Goal: Book appointment/travel/reservation

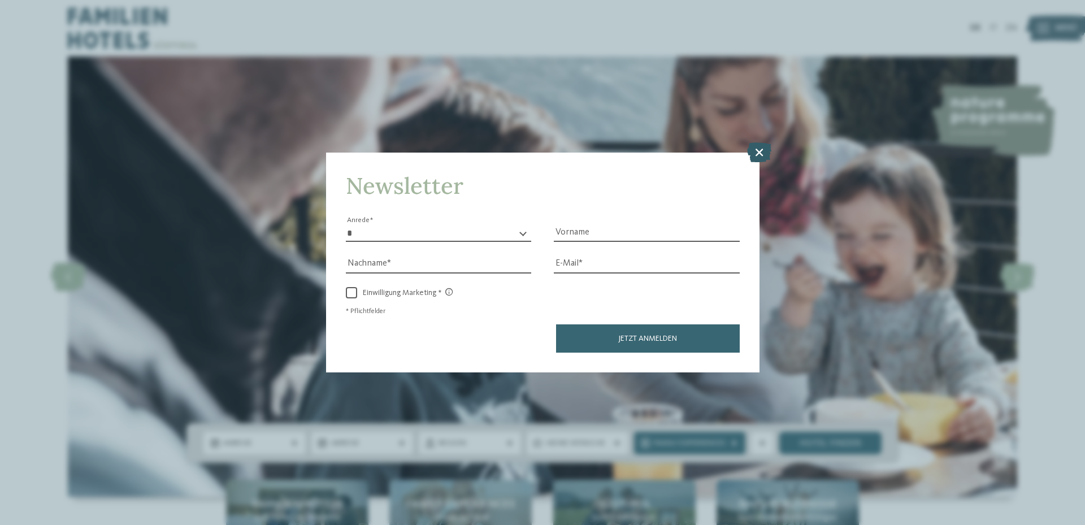
click at [757, 157] on icon at bounding box center [759, 152] width 24 height 20
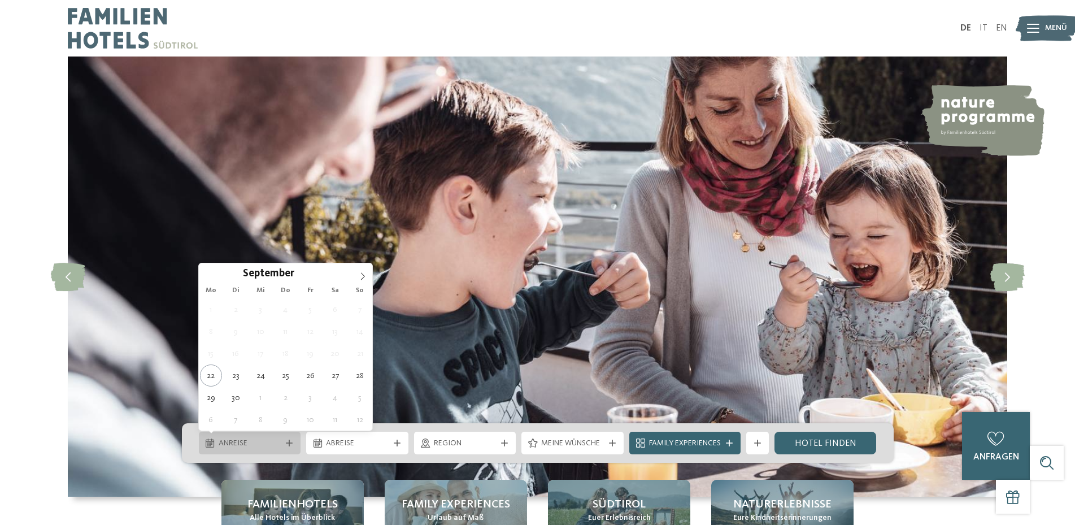
click at [290, 439] on icon at bounding box center [289, 442] width 7 height 7
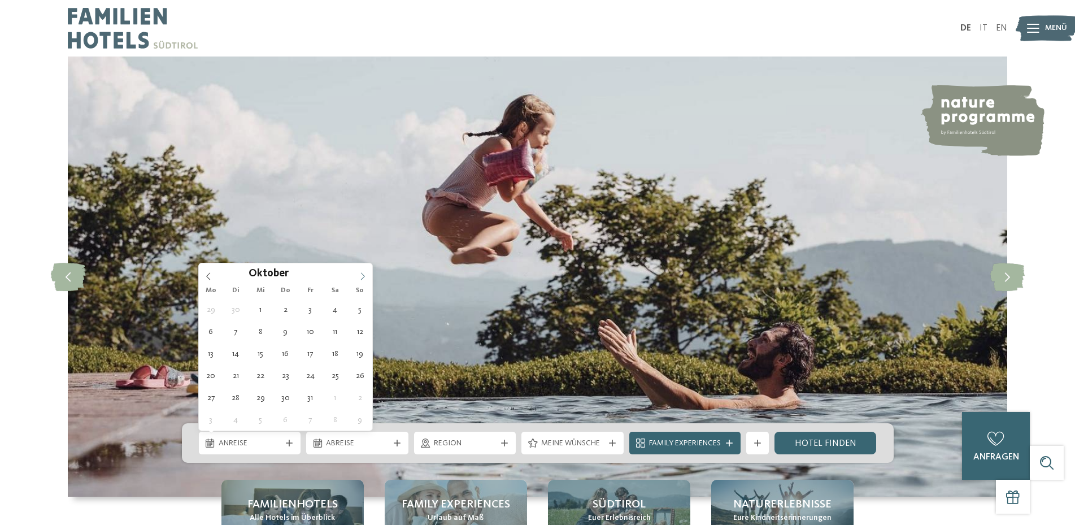
click at [368, 276] on span at bounding box center [362, 272] width 19 height 19
type div "[DATE]"
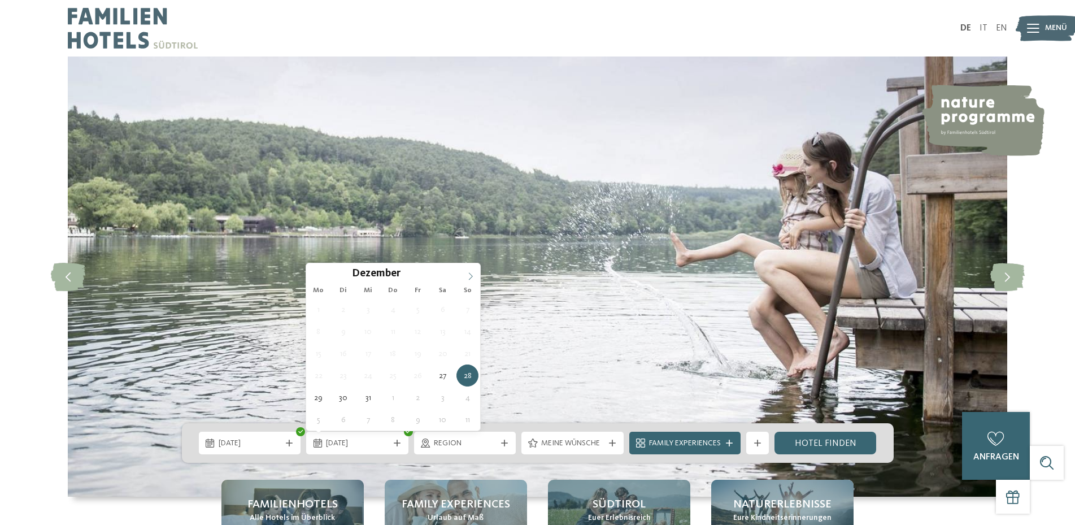
type input "****"
click at [469, 275] on icon at bounding box center [471, 276] width 8 height 8
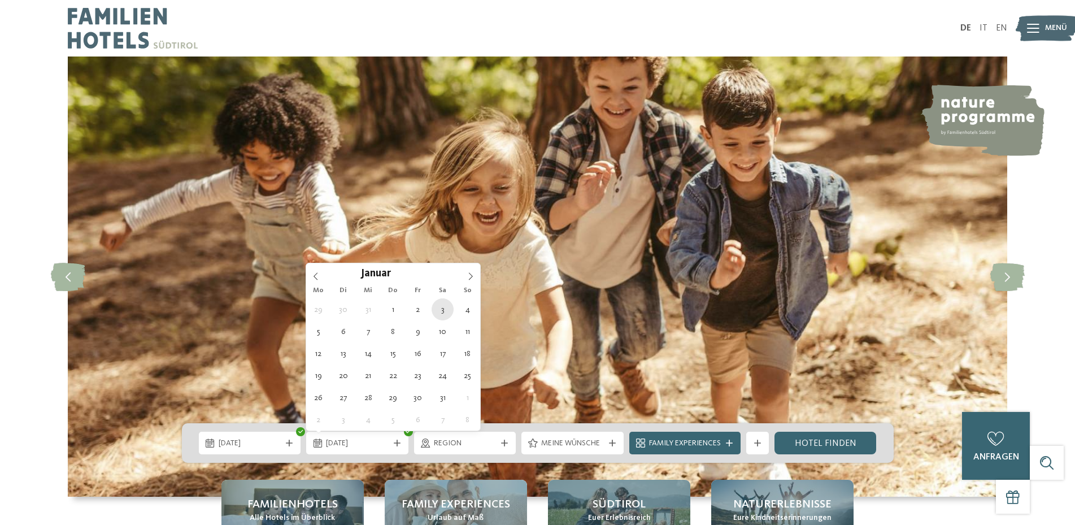
type div "03.01.2026"
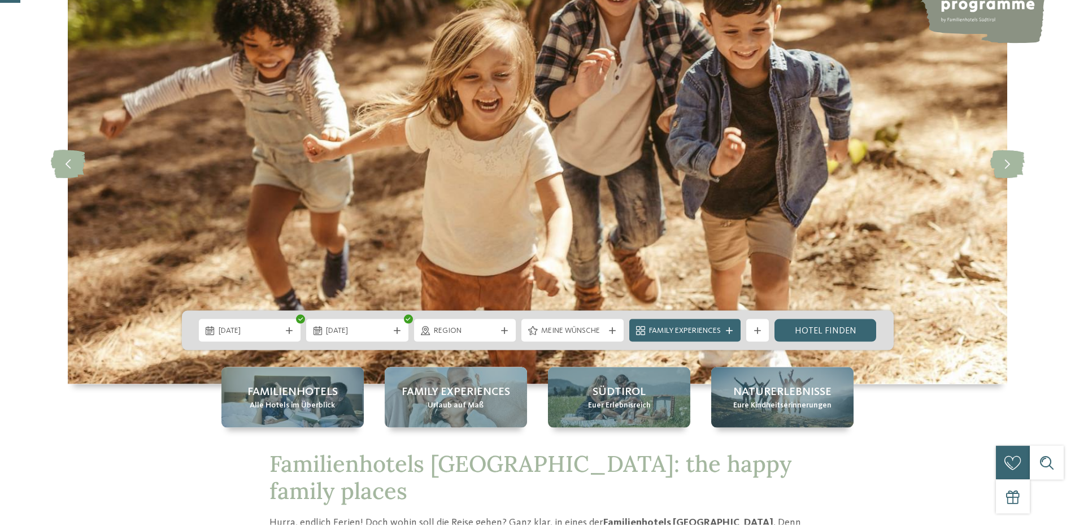
scroll to position [115, 0]
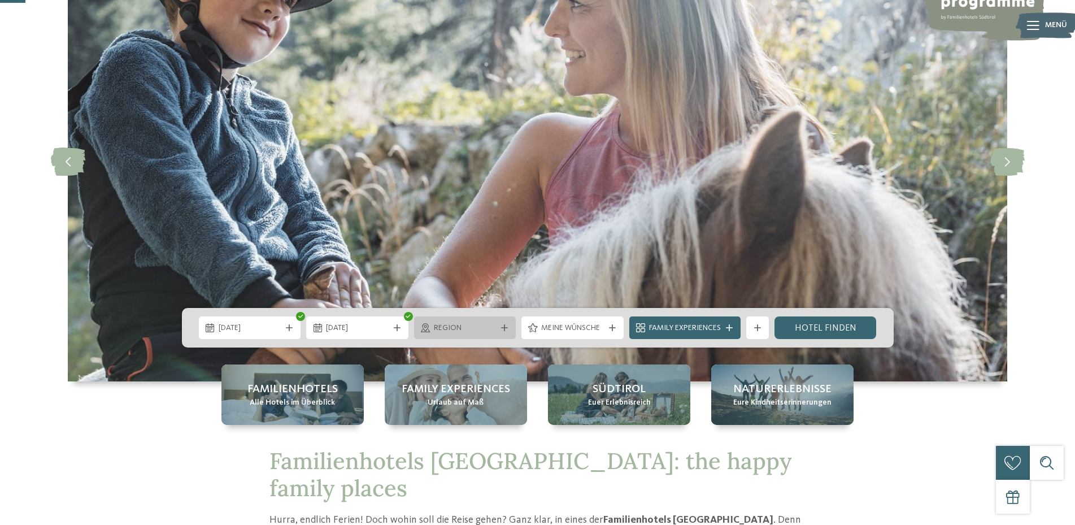
click at [497, 328] on div "Region" at bounding box center [465, 327] width 68 height 12
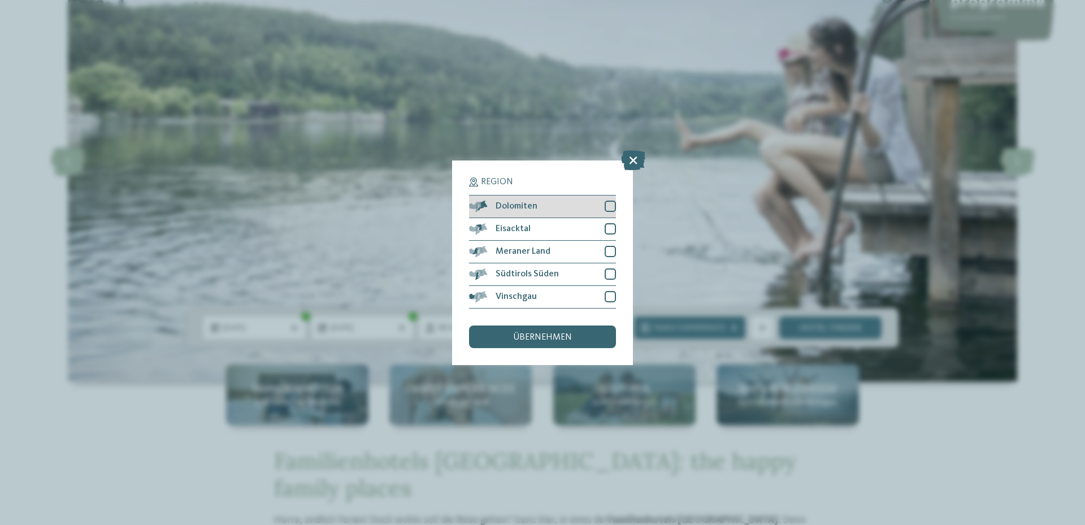
click at [612, 207] on div at bounding box center [609, 206] width 11 height 11
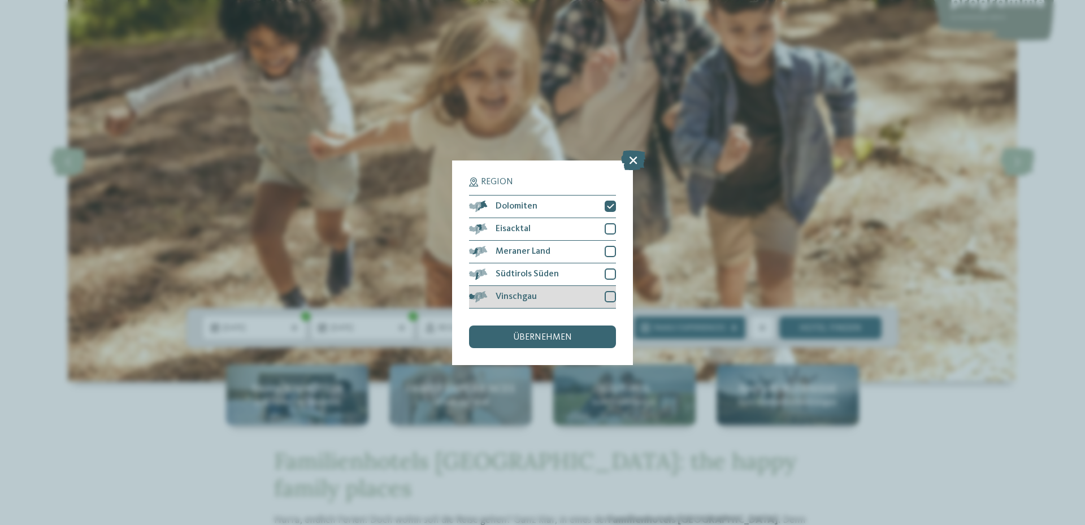
click at [612, 296] on div at bounding box center [609, 296] width 11 height 11
click at [606, 227] on div at bounding box center [609, 228] width 11 height 11
click at [606, 245] on div "Meraner Land" at bounding box center [542, 252] width 147 height 23
click at [612, 271] on div at bounding box center [609, 273] width 11 height 11
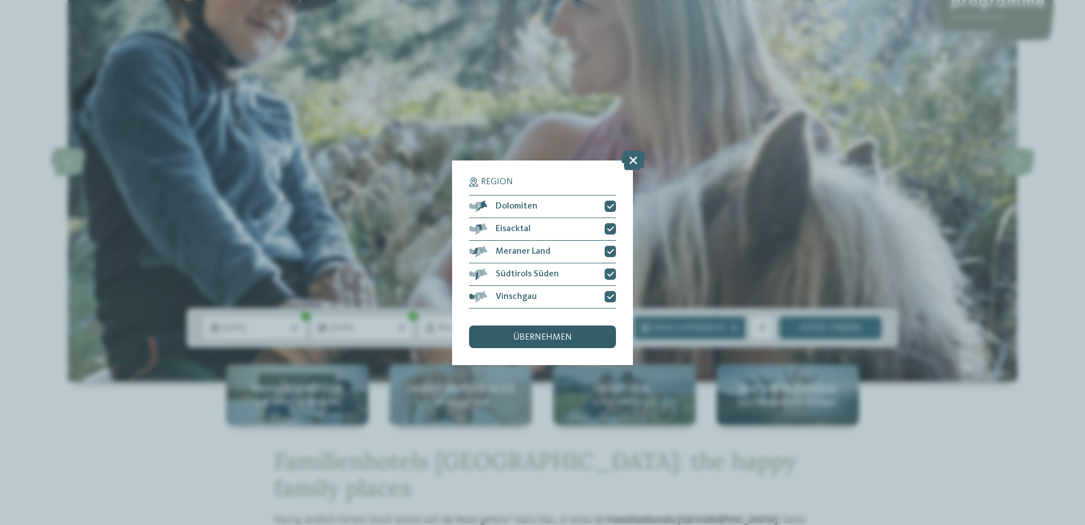
click at [573, 336] on div "übernehmen" at bounding box center [542, 336] width 147 height 23
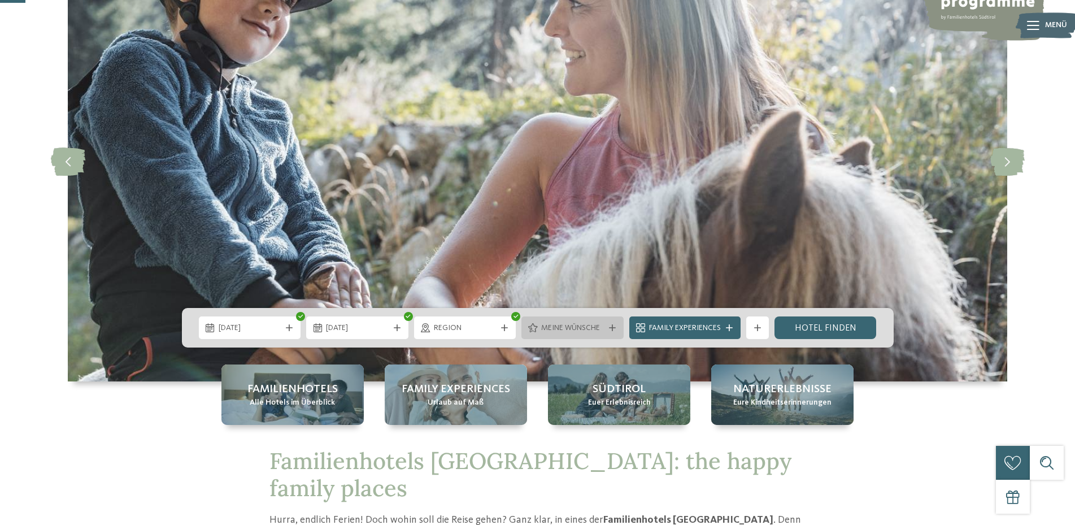
click at [597, 325] on span "Meine Wünsche" at bounding box center [572, 328] width 63 height 11
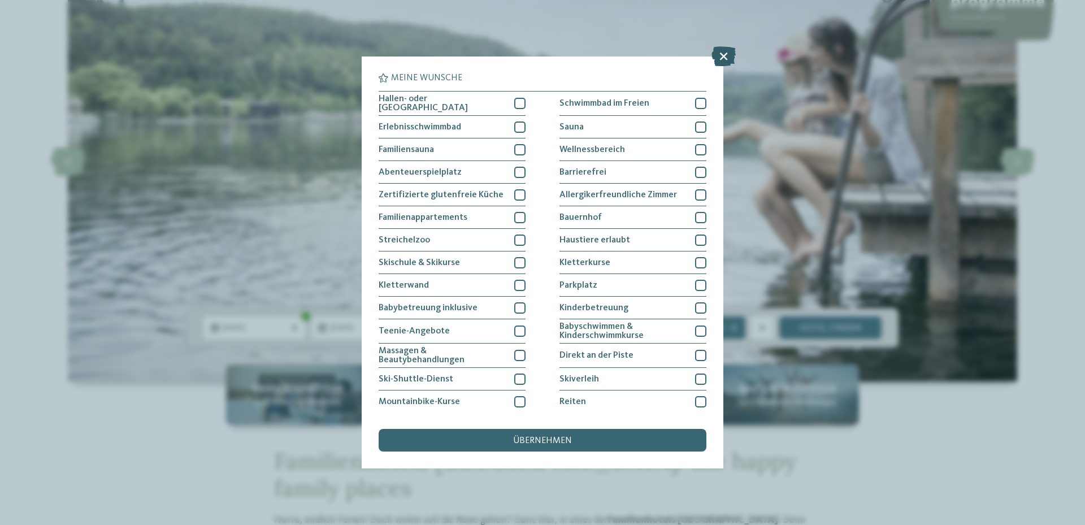
click at [726, 64] on icon at bounding box center [723, 56] width 24 height 20
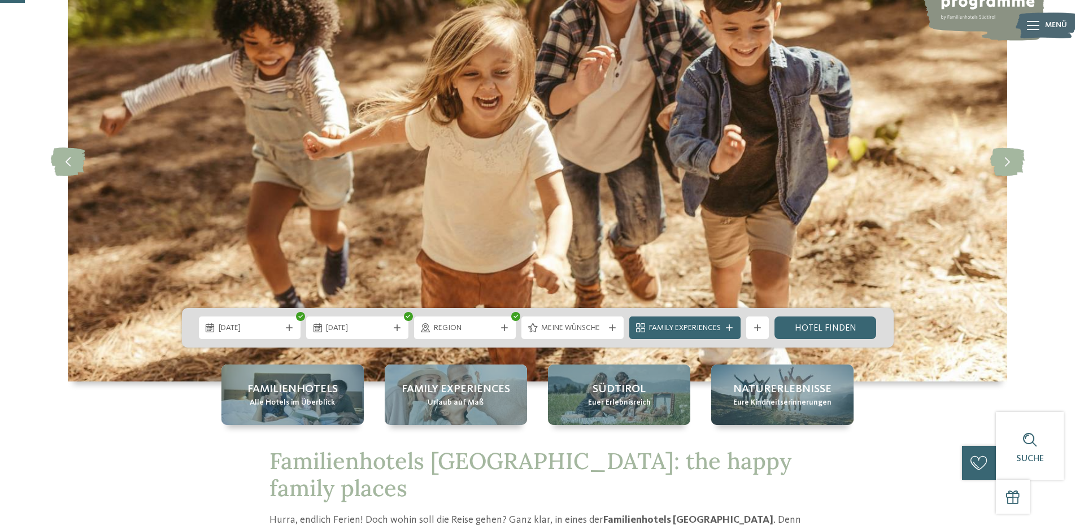
scroll to position [173, 0]
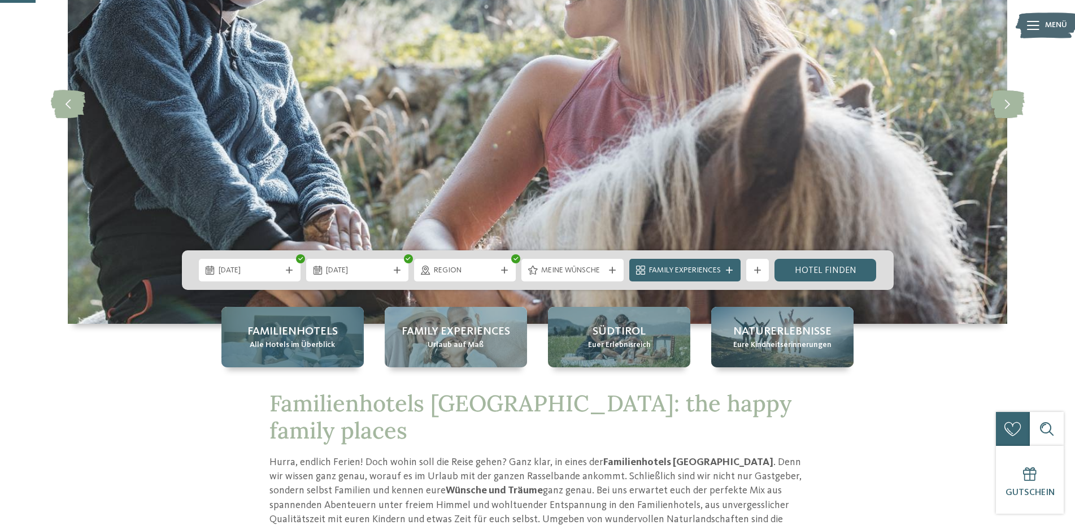
click at [298, 334] on span "Familienhotels" at bounding box center [292, 332] width 90 height 16
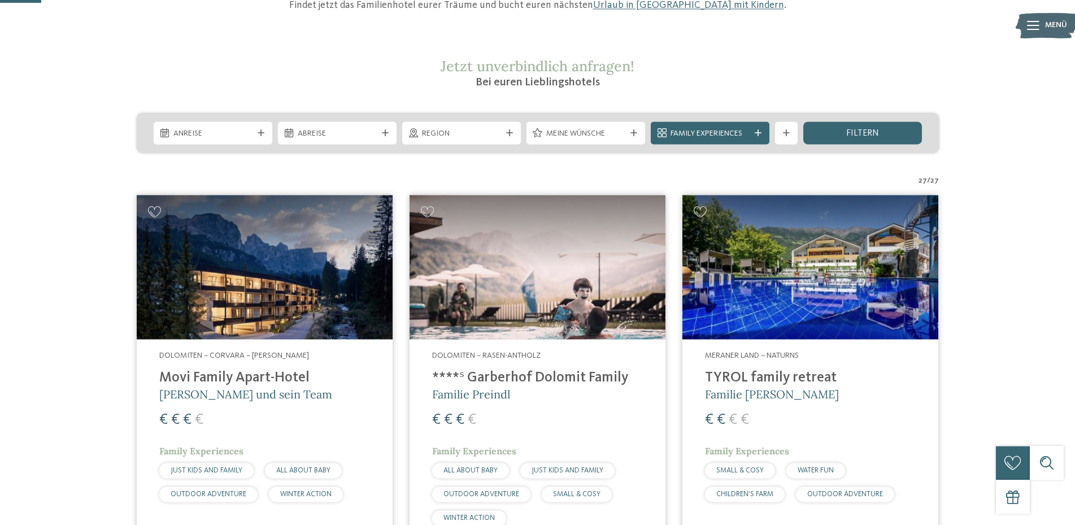
scroll to position [115, 0]
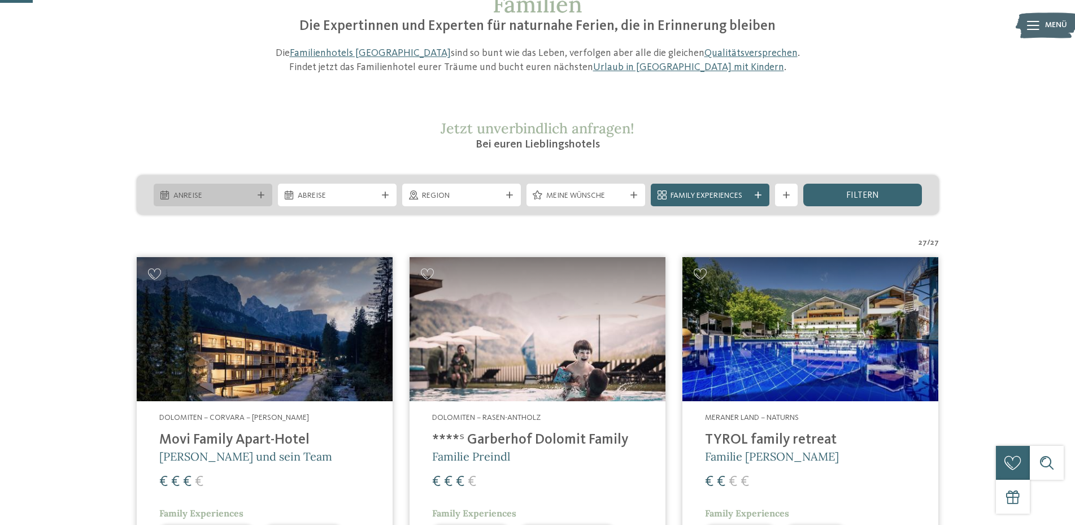
click at [260, 187] on div "Anreise" at bounding box center [213, 195] width 119 height 23
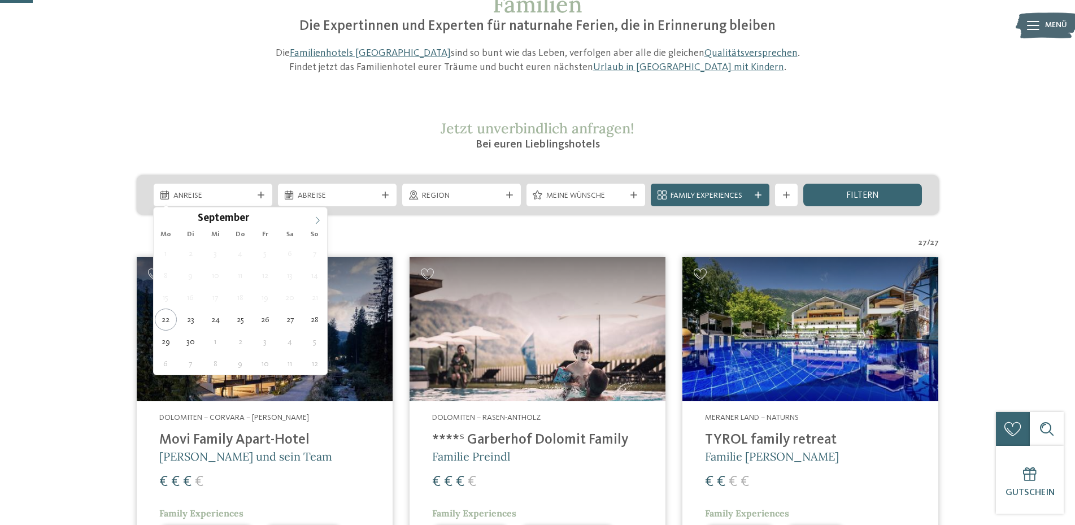
click at [315, 223] on icon at bounding box center [318, 220] width 8 height 8
type div "27.12.2025"
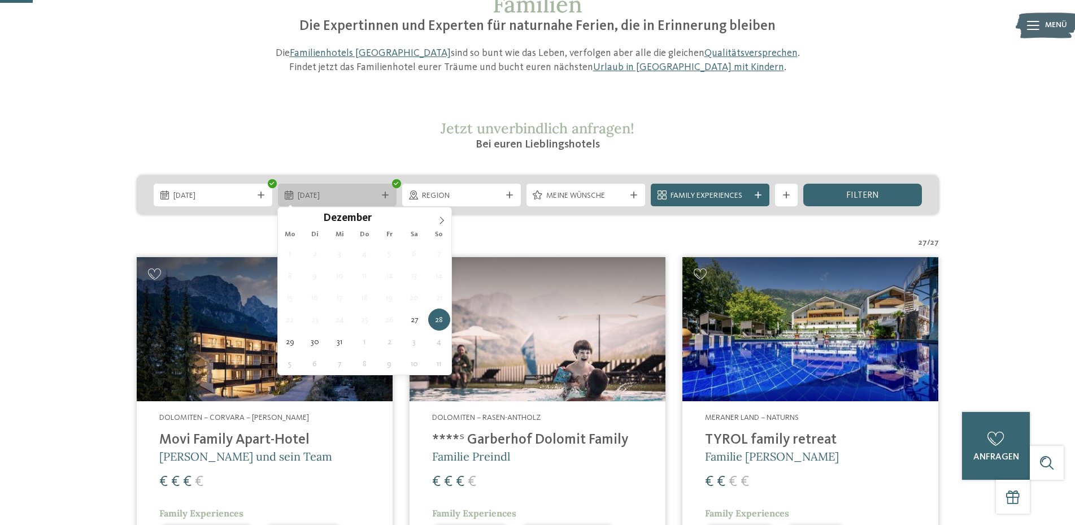
click at [386, 188] on div "28.12.2025" at bounding box center [337, 195] width 119 height 23
click at [386, 191] on div "28.12.2025" at bounding box center [337, 195] width 119 height 23
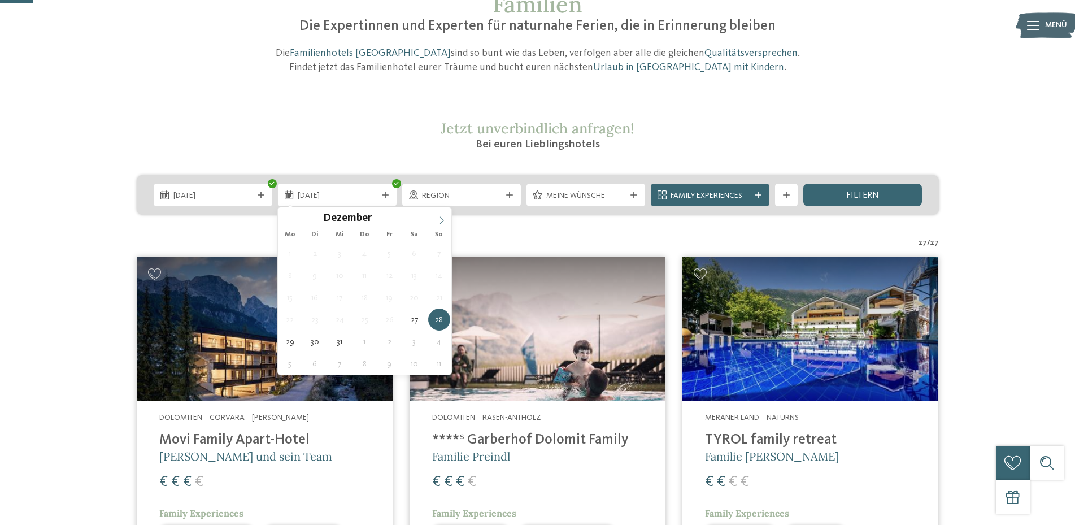
type input "****"
click at [441, 219] on icon at bounding box center [442, 220] width 8 height 8
type div "03.01.2026"
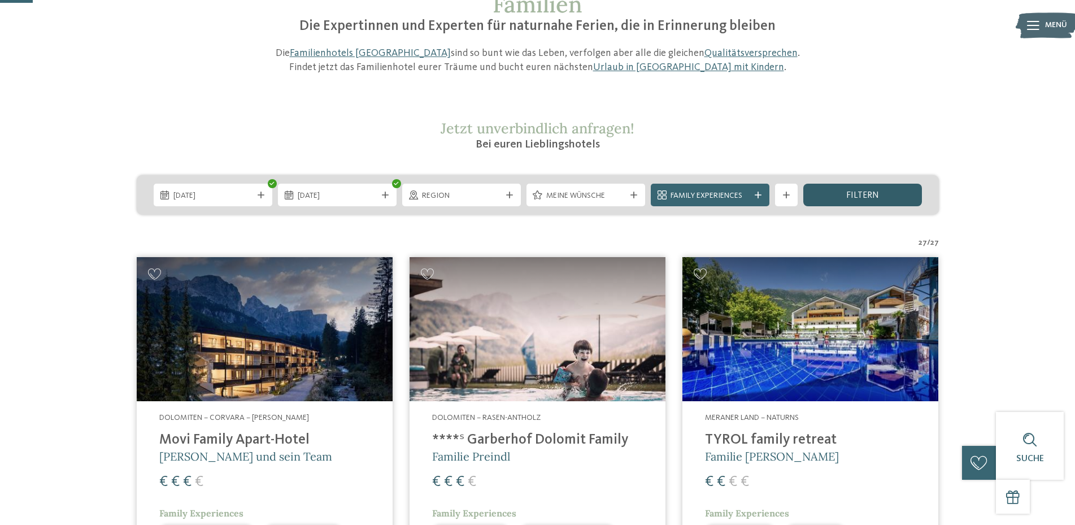
click at [849, 193] on span "filtern" at bounding box center [862, 195] width 33 height 9
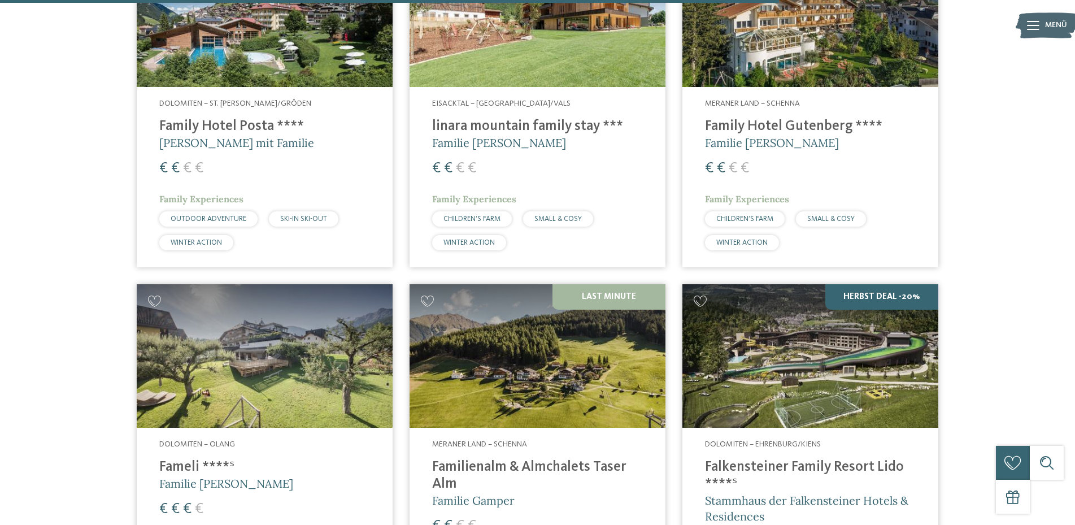
scroll to position [2157, 0]
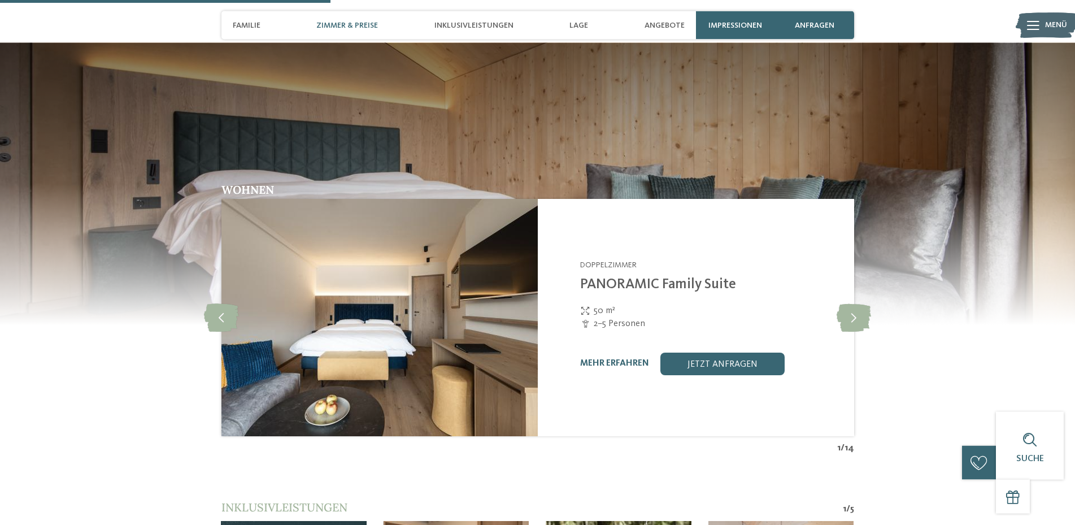
scroll to position [1210, 0]
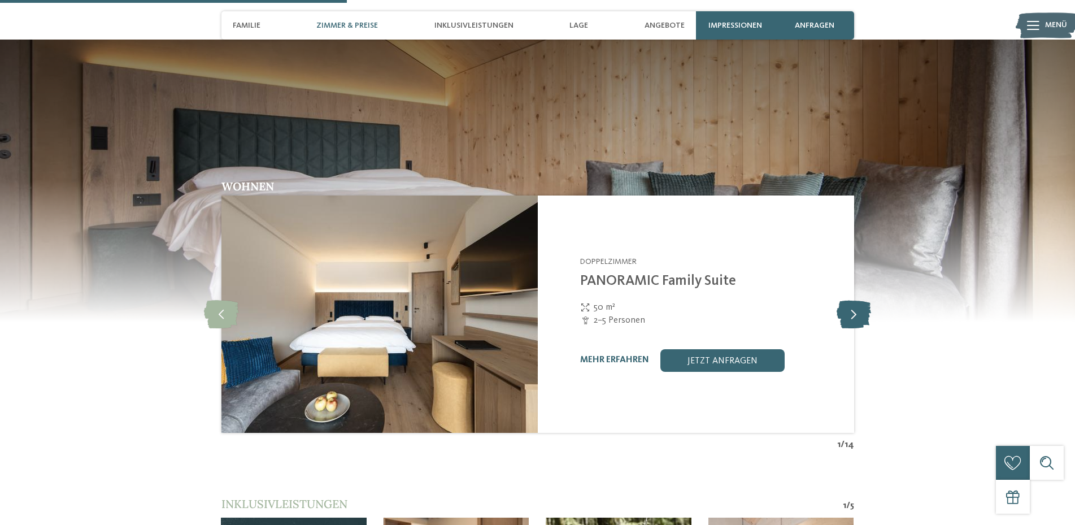
click at [864, 317] on icon at bounding box center [854, 314] width 34 height 28
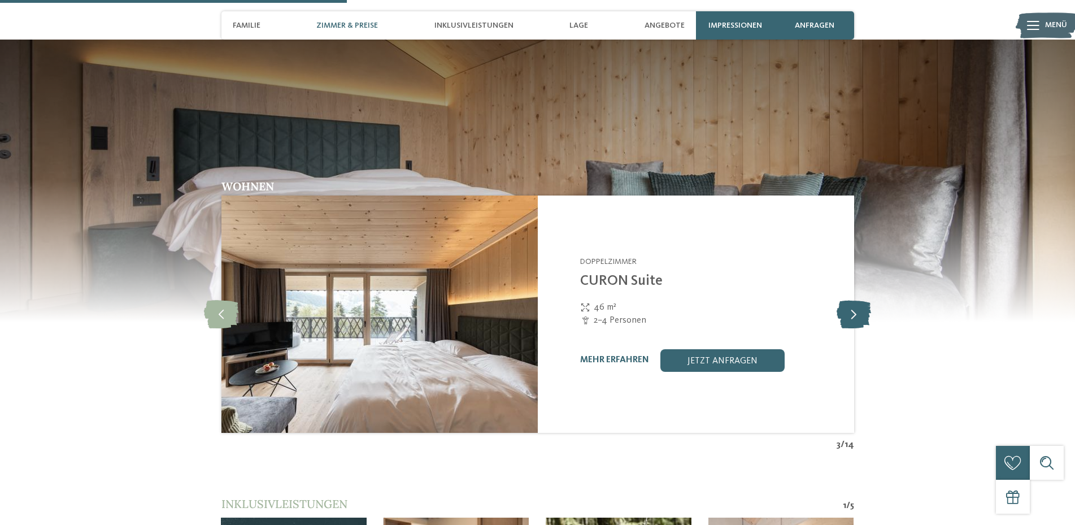
click at [864, 317] on icon at bounding box center [854, 314] width 34 height 28
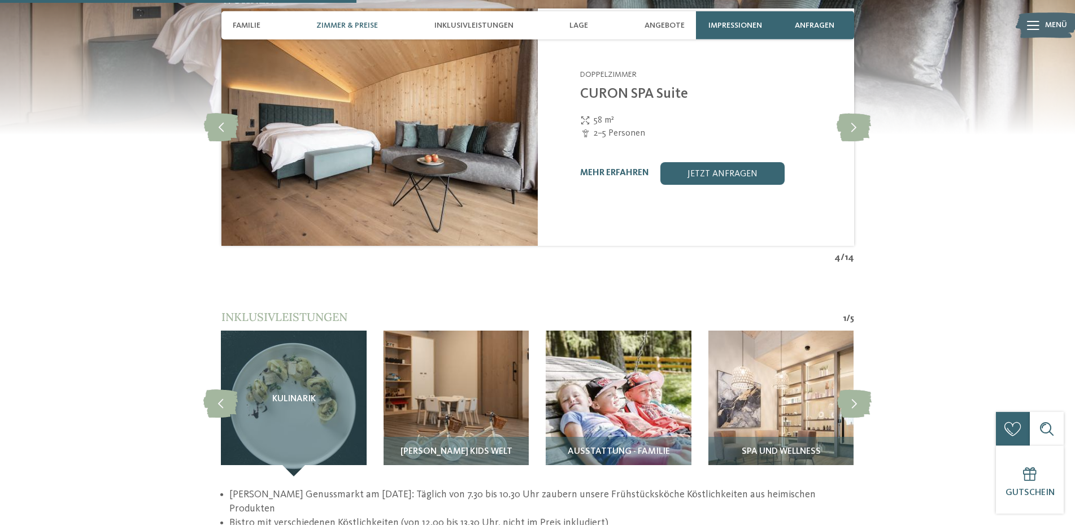
scroll to position [1498, 0]
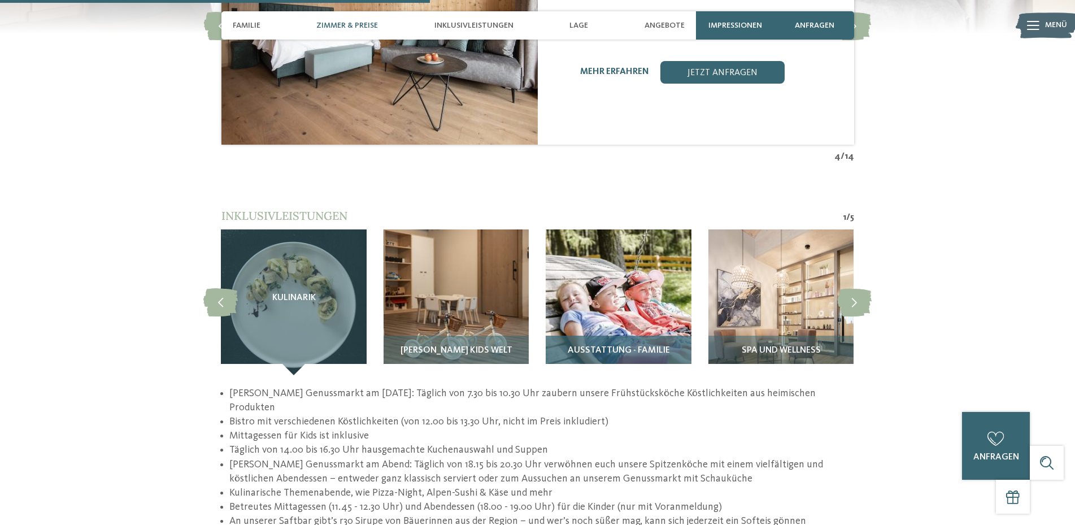
click at [663, 297] on img at bounding box center [618, 301] width 145 height 145
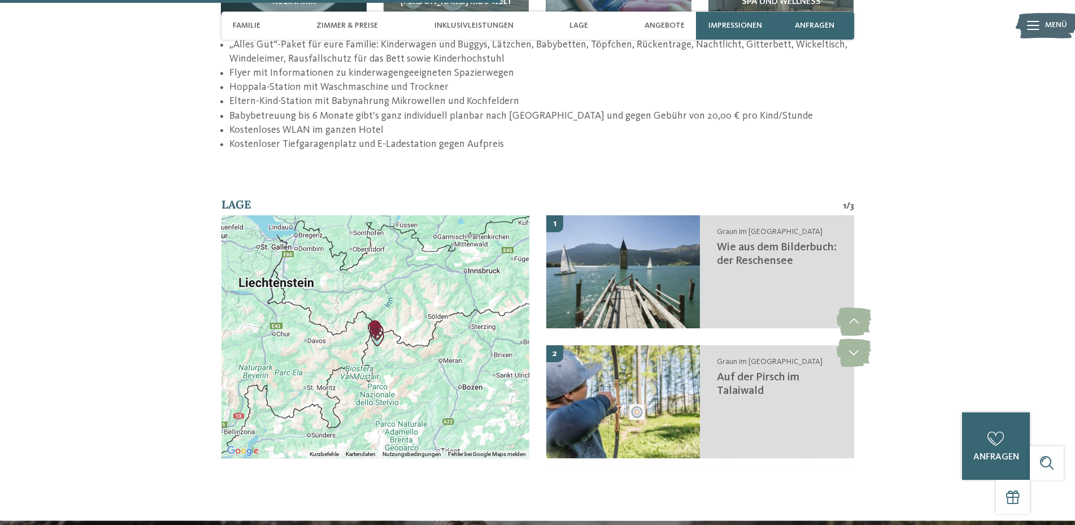
scroll to position [1729, 0]
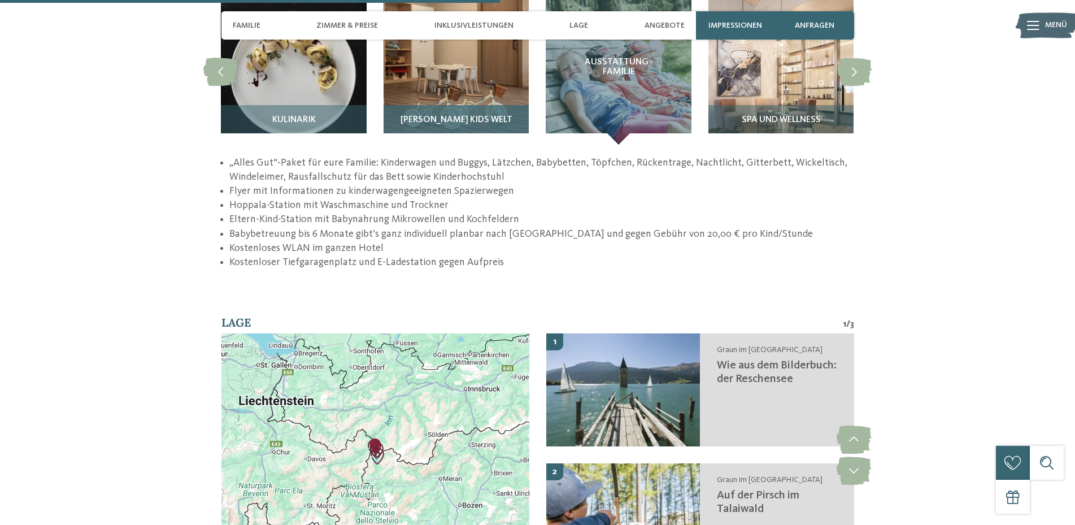
click at [439, 97] on img at bounding box center [456, 71] width 145 height 145
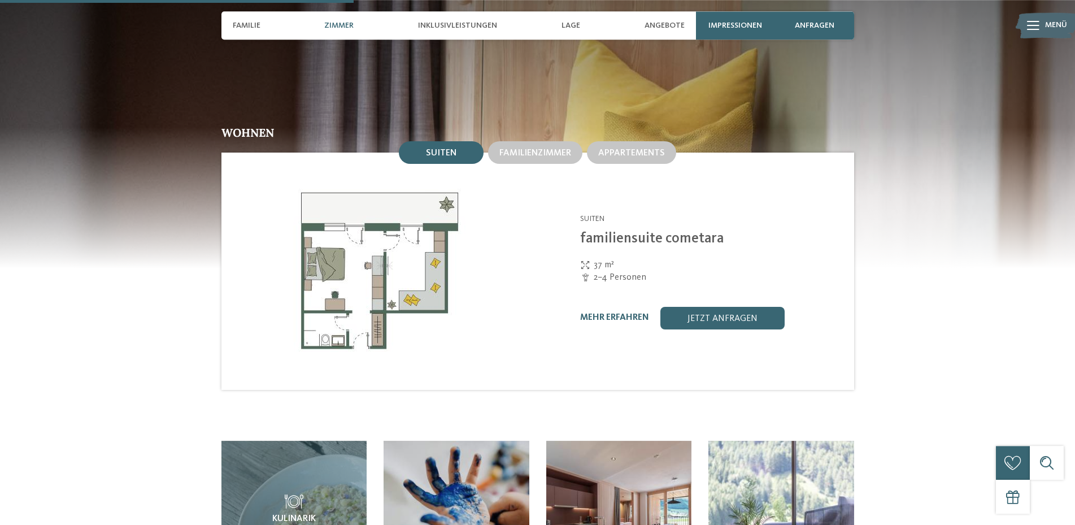
scroll to position [1210, 0]
click at [534, 148] on span "Familienzimmer" at bounding box center [535, 152] width 72 height 9
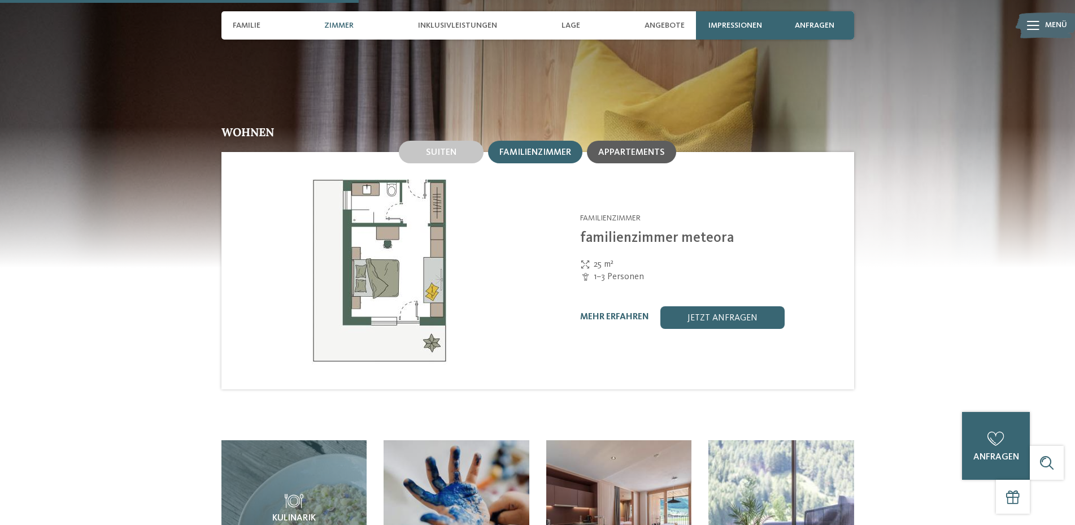
click at [611, 148] on span "Appartements" at bounding box center [631, 152] width 67 height 9
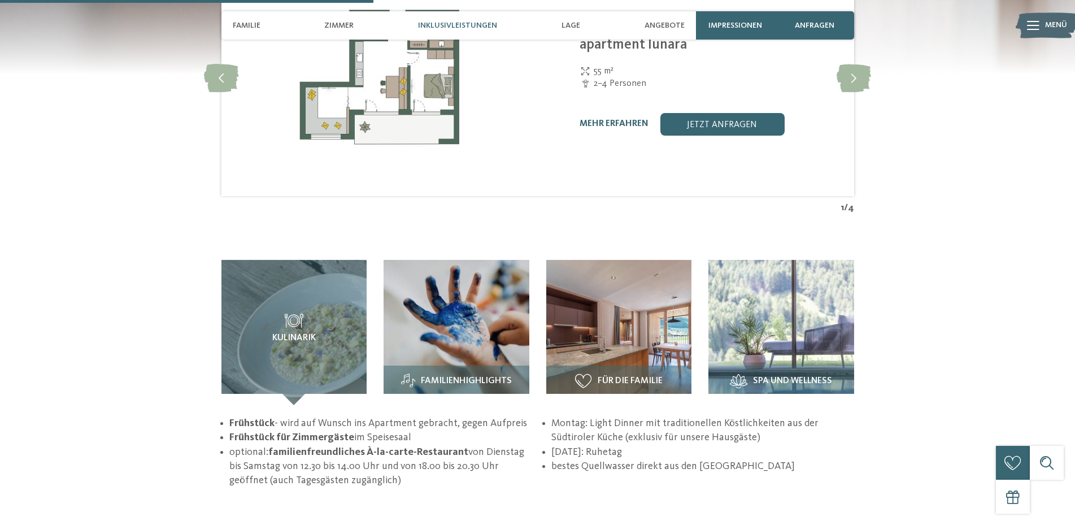
scroll to position [1498, 0]
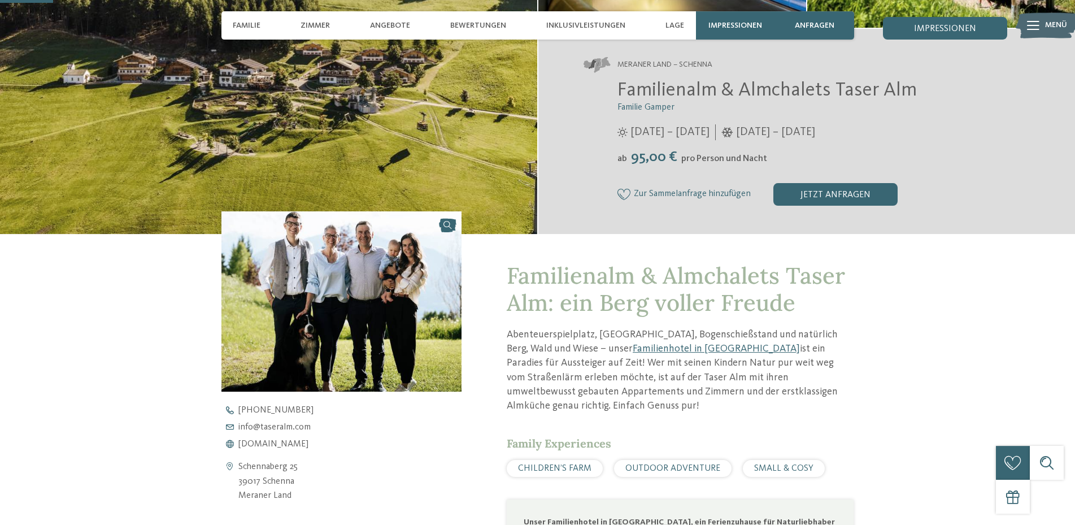
scroll to position [230, 0]
